Goal: Find specific page/section: Find specific page/section

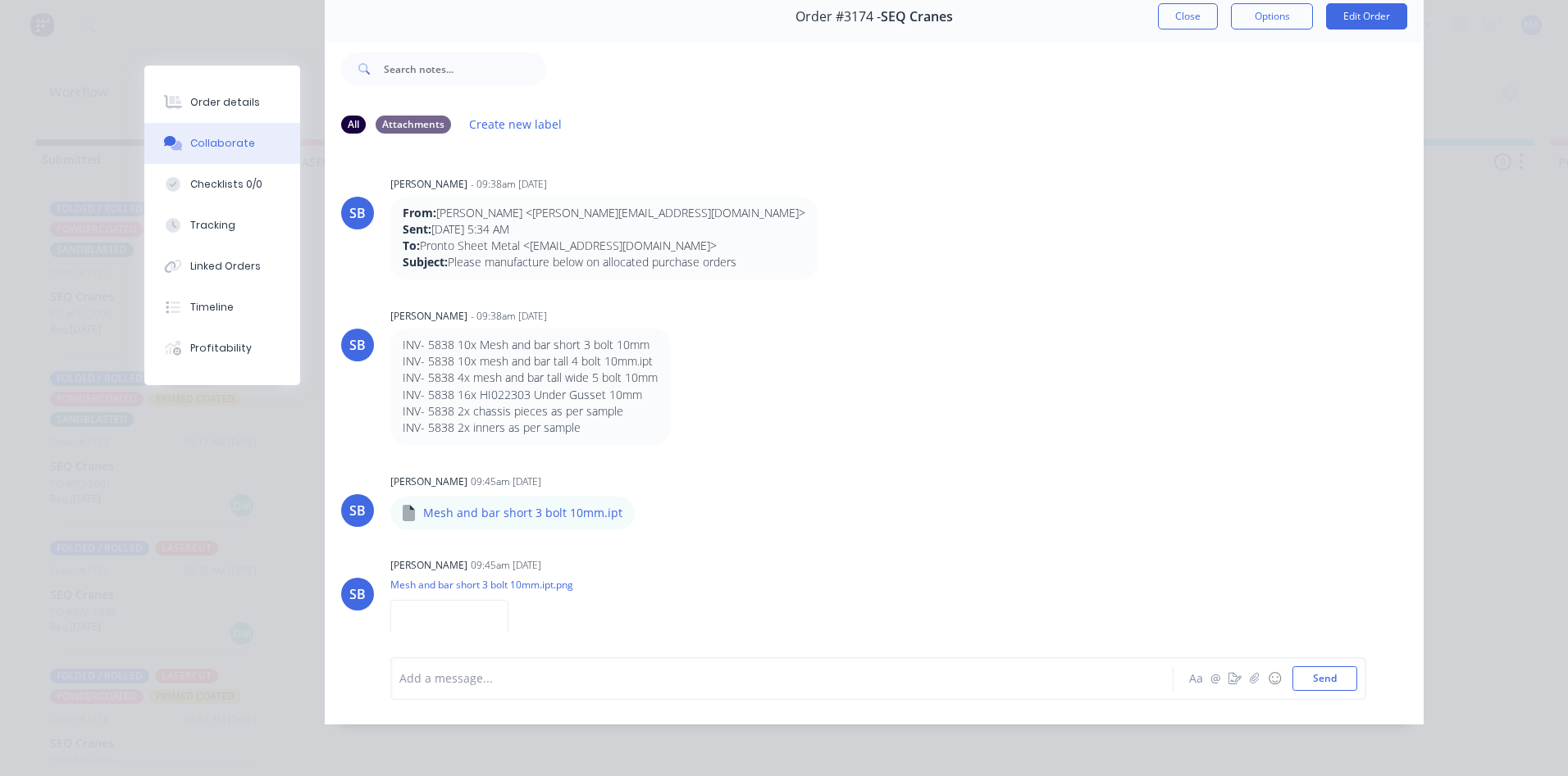
click at [246, 129] on button "Collaborate" at bounding box center [222, 143] width 155 height 41
click at [246, 122] on button "Order details" at bounding box center [222, 102] width 155 height 41
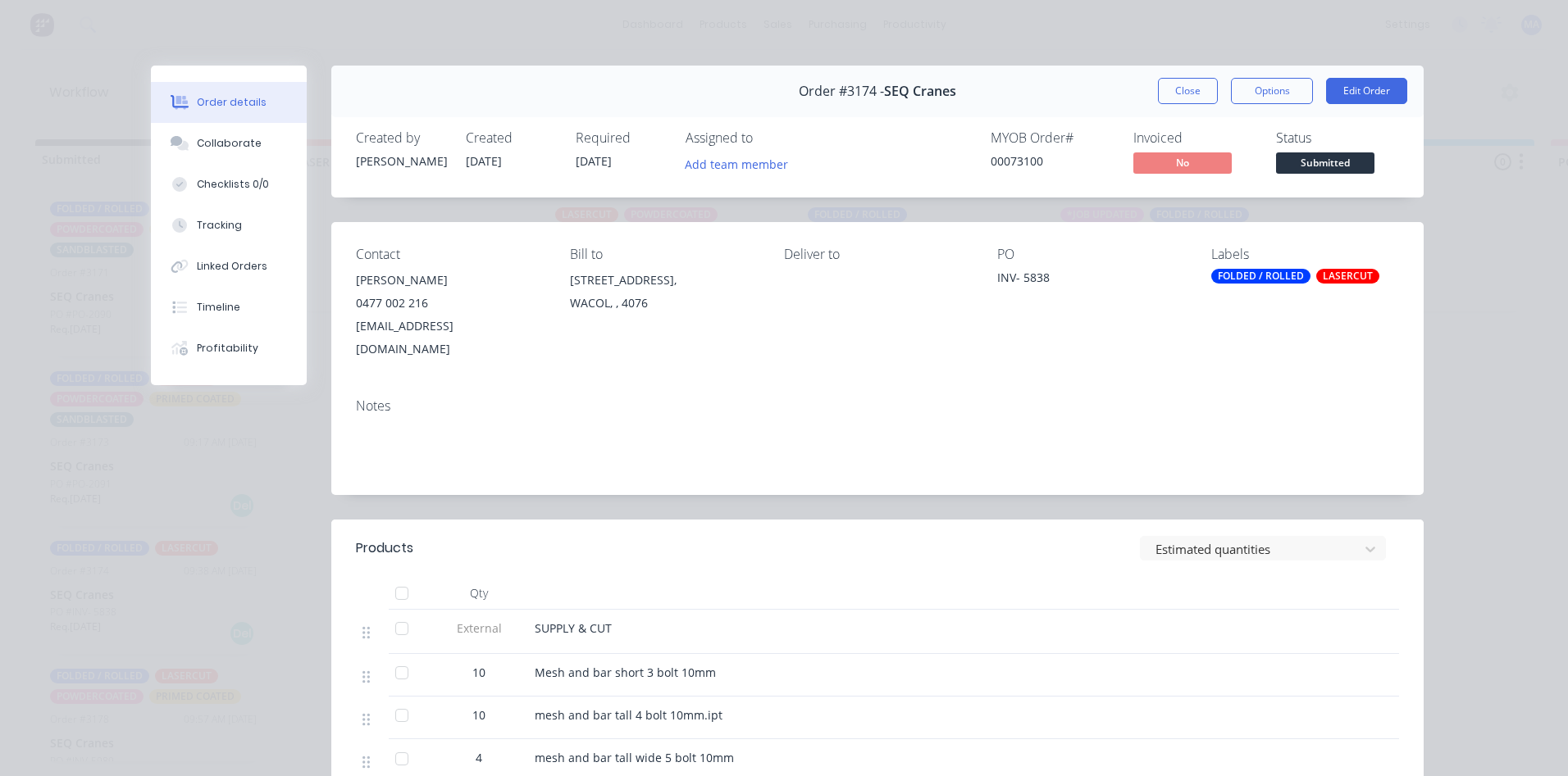
click at [1192, 79] on button "Close" at bounding box center [1188, 91] width 59 height 27
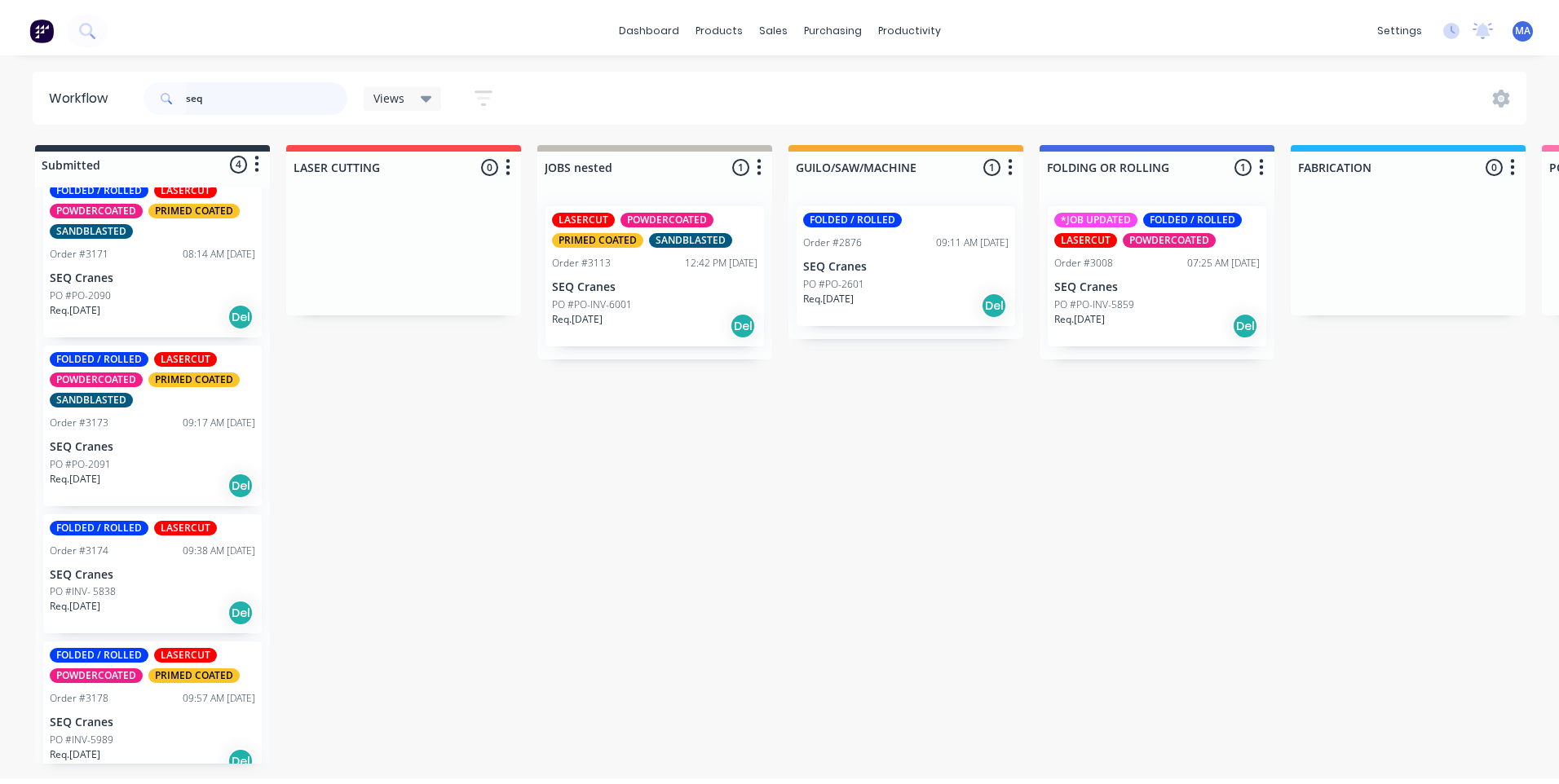
scroll to position [42, 0]
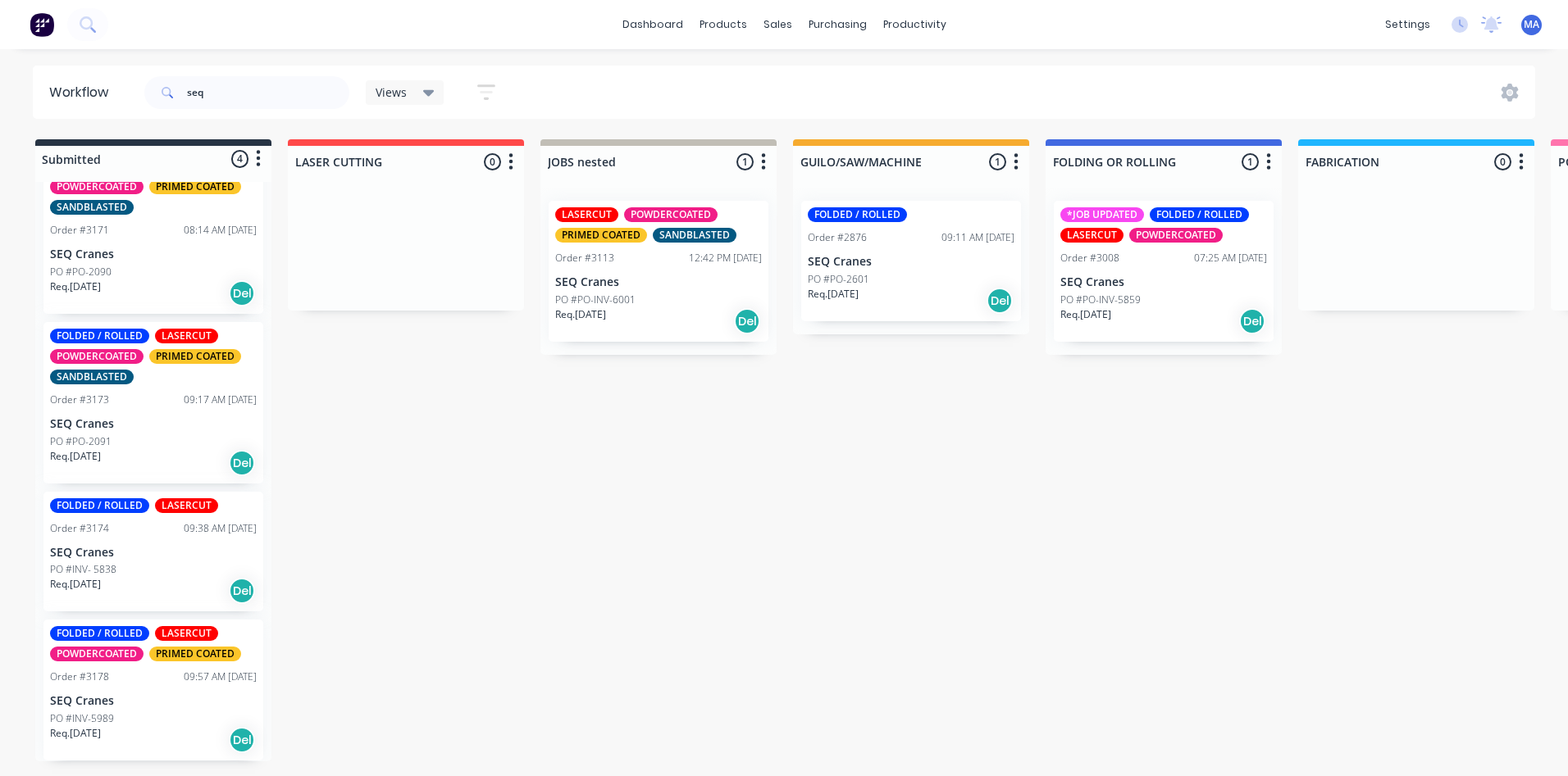
click at [161, 705] on p "SEQ Cranes" at bounding box center [153, 702] width 207 height 14
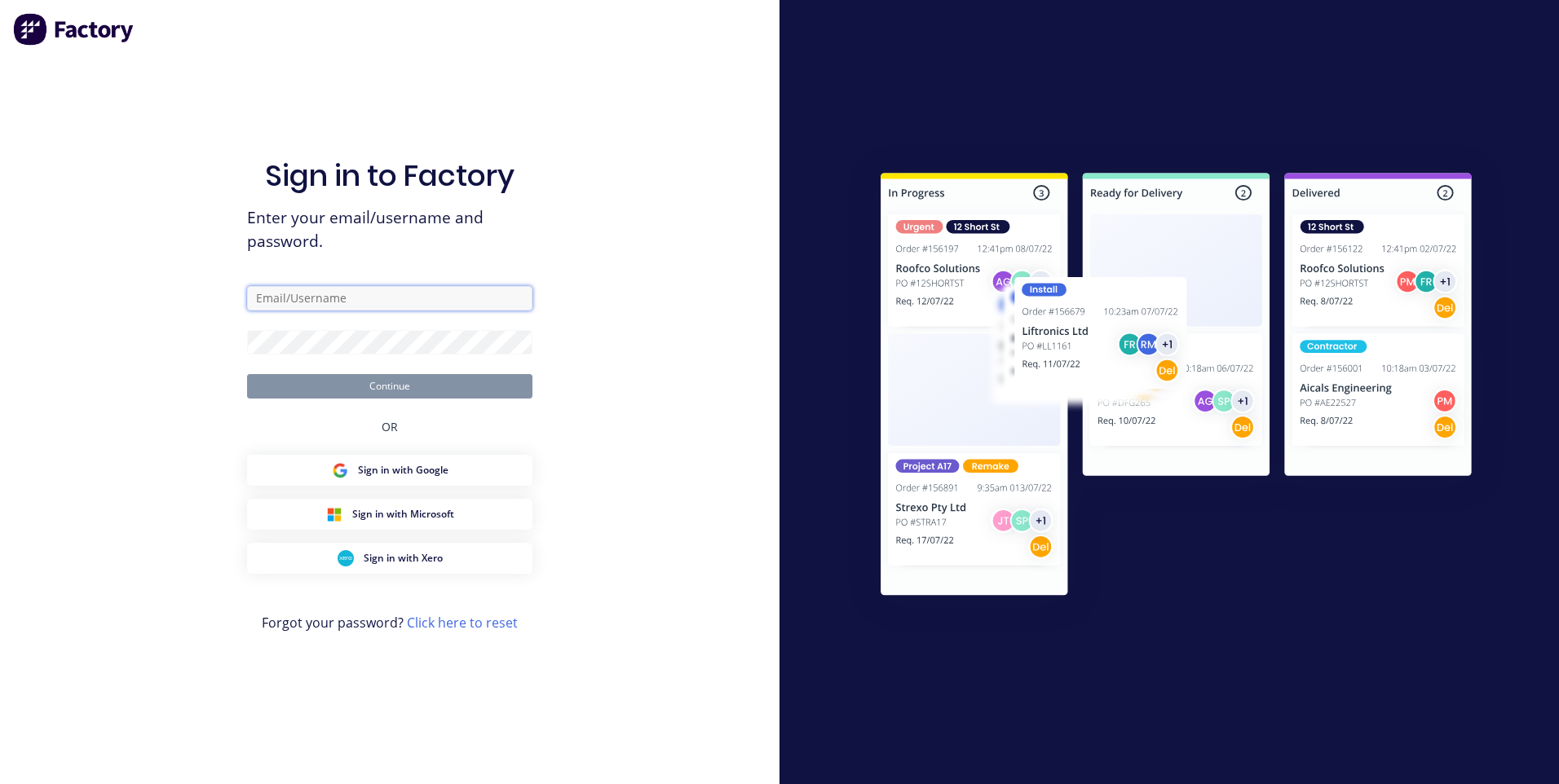
type input "[EMAIL_ADDRESS][DOMAIN_NAME]"
click at [433, 384] on button "Continue" at bounding box center [390, 386] width 285 height 25
